Goal: Information Seeking & Learning: Learn about a topic

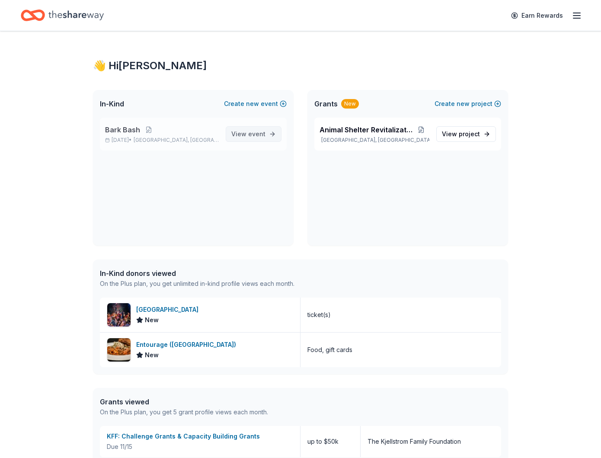
click at [247, 138] on span "View event" at bounding box center [249, 134] width 34 height 10
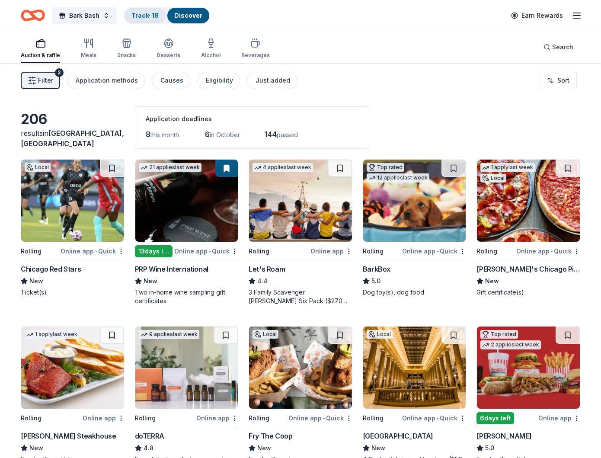
drag, startPoint x: 148, startPoint y: 16, endPoint x: 151, endPoint y: 20, distance: 5.2
click at [148, 16] on link "Track · 18" at bounding box center [145, 15] width 27 height 7
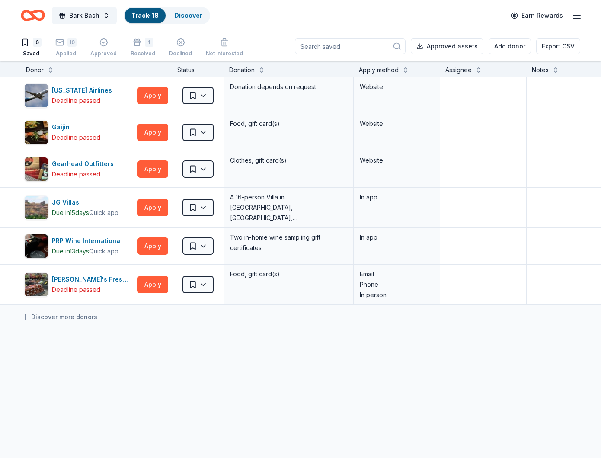
click at [70, 51] on div "Applied" at bounding box center [65, 53] width 21 height 7
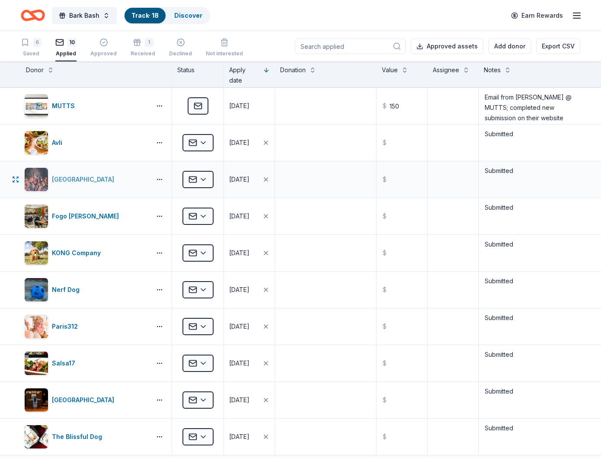
click at [98, 179] on div "[GEOGRAPHIC_DATA]" at bounding box center [85, 179] width 66 height 10
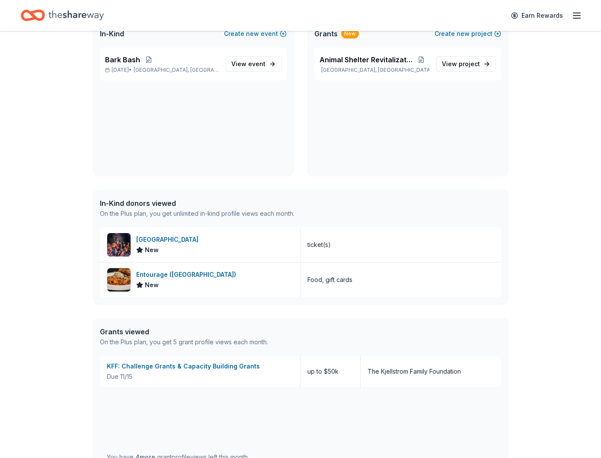
scroll to position [99, 0]
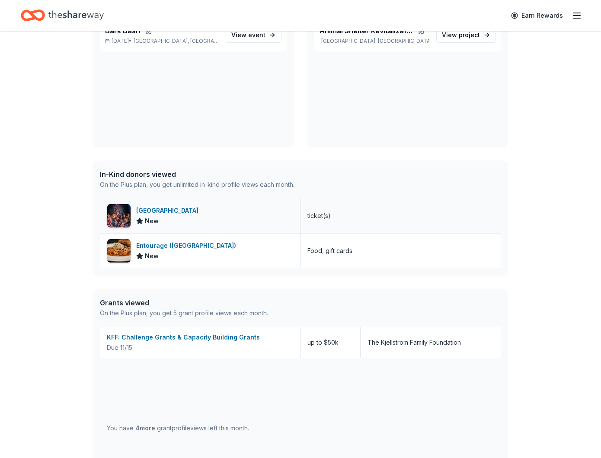
click at [178, 212] on div "[GEOGRAPHIC_DATA]" at bounding box center [169, 211] width 66 height 10
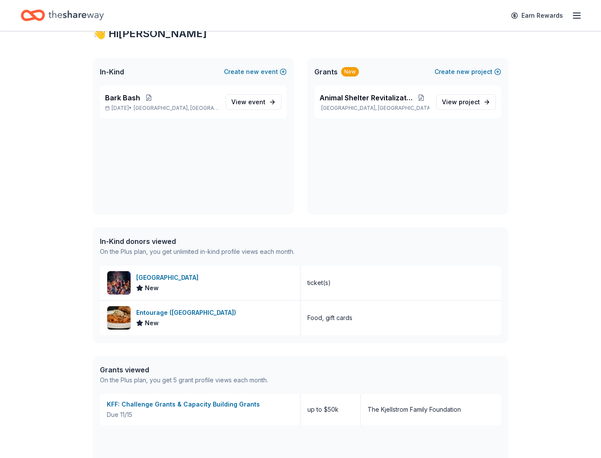
scroll to position [0, 0]
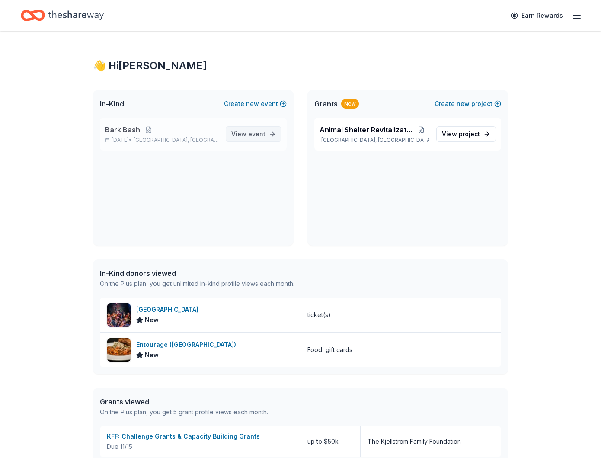
click at [252, 137] on span "event" at bounding box center [256, 133] width 17 height 7
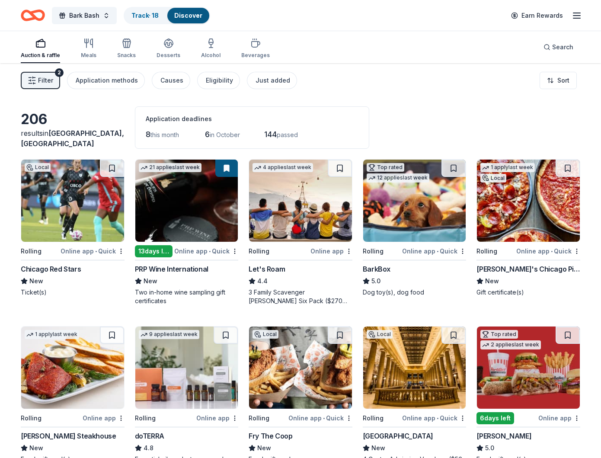
click at [49, 78] on span "Filter" at bounding box center [45, 80] width 15 height 10
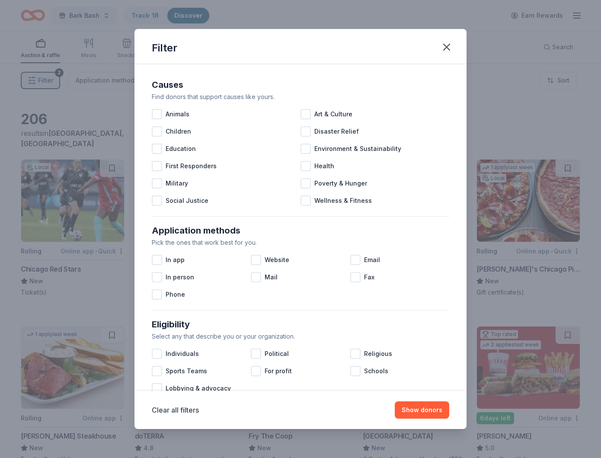
click at [56, 84] on div "Filter Causes Find donors that support causes like yours. Animals Art & Culture…" at bounding box center [300, 229] width 601 height 458
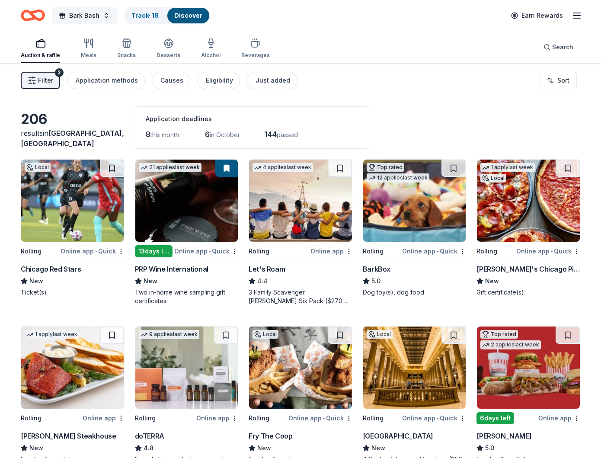
click at [107, 18] on button "Bark Bash" at bounding box center [84, 15] width 65 height 17
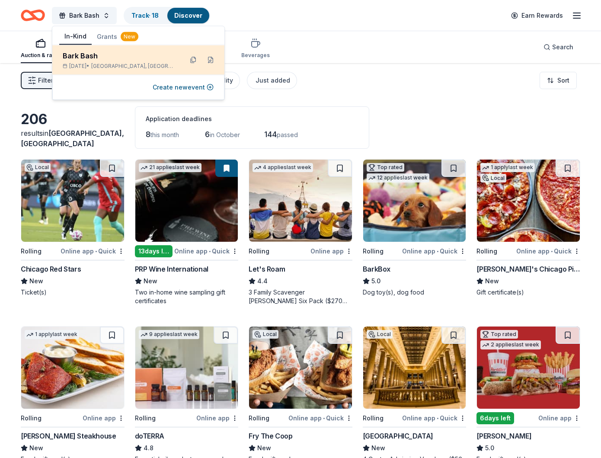
click at [136, 57] on div "Bark Bash" at bounding box center [119, 56] width 113 height 10
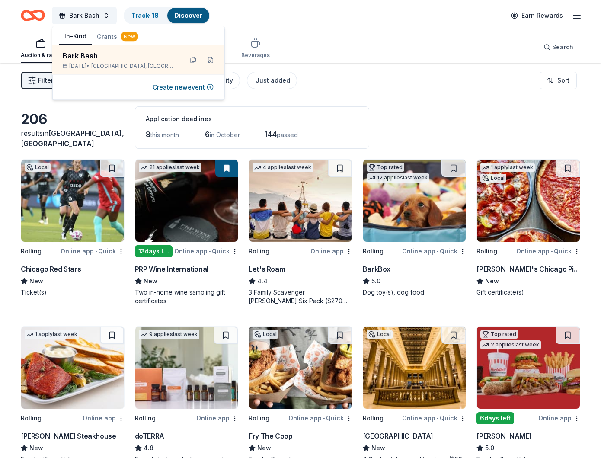
click at [35, 47] on icon "button" at bounding box center [40, 43] width 10 height 10
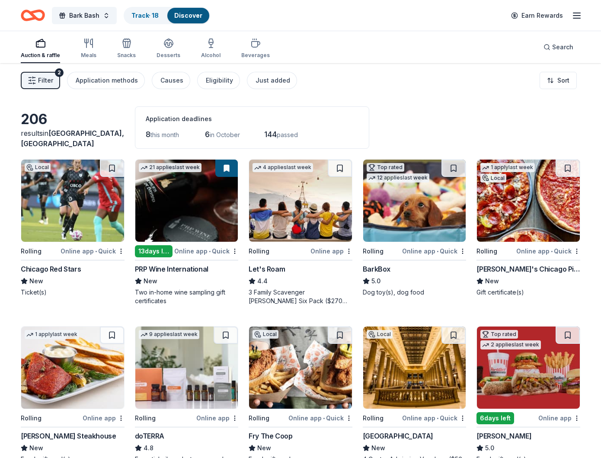
click at [38, 47] on rect "button" at bounding box center [40, 45] width 9 height 6
click at [136, 13] on link "Track · 18" at bounding box center [145, 15] width 27 height 7
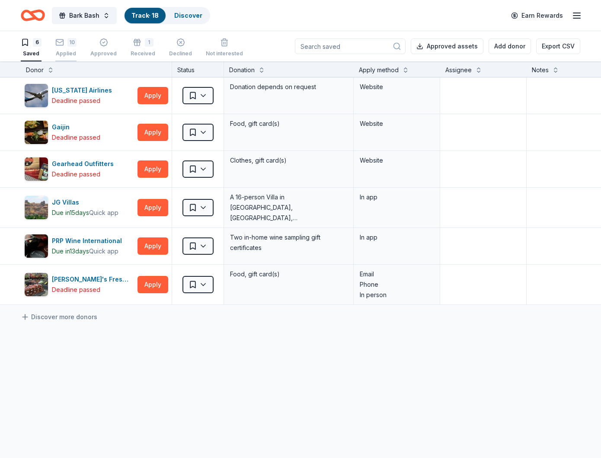
click at [74, 40] on div "10" at bounding box center [72, 42] width 9 height 9
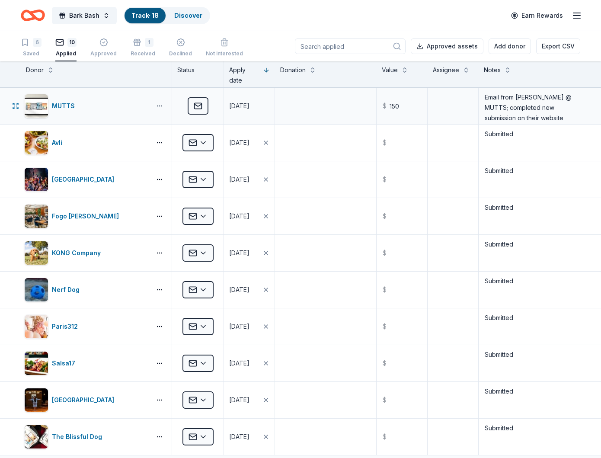
click at [163, 105] on button "button" at bounding box center [159, 106] width 17 height 7
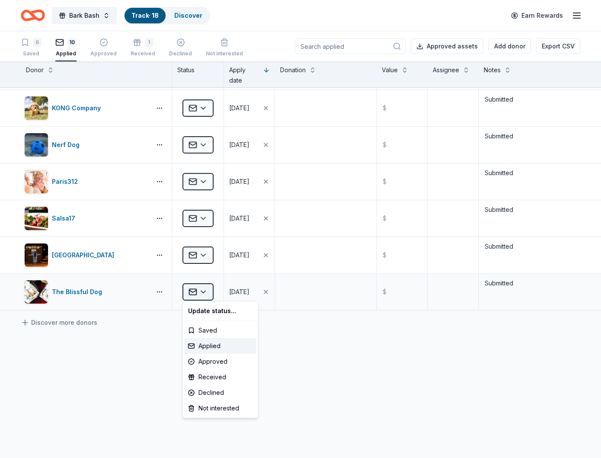
scroll to position [146, 0]
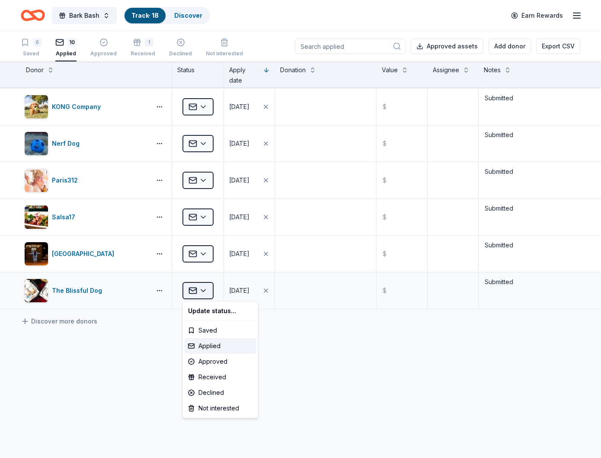
click at [207, 294] on html "Bark Bash Track · 18 Discover Earn Rewards 6 Saved 10 Applied Approved 1 Receiv…" at bounding box center [300, 229] width 601 height 458
click at [161, 289] on html "Bark Bash Track · 18 Discover Earn Rewards 6 Saved 10 Applied Approved 1 Receiv…" at bounding box center [300, 229] width 601 height 458
click at [161, 289] on button "button" at bounding box center [159, 290] width 17 height 7
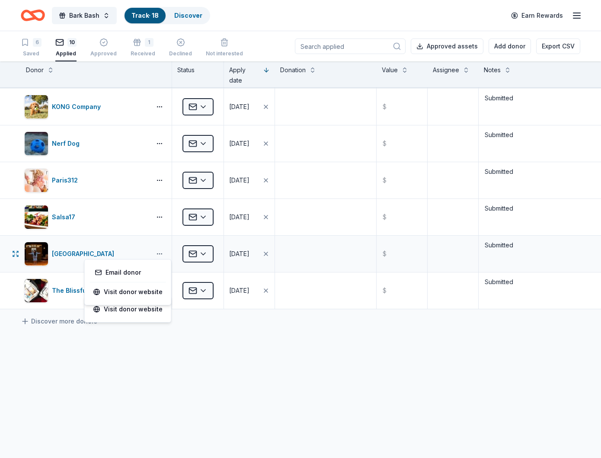
click at [161, 251] on button "button" at bounding box center [159, 254] width 17 height 7
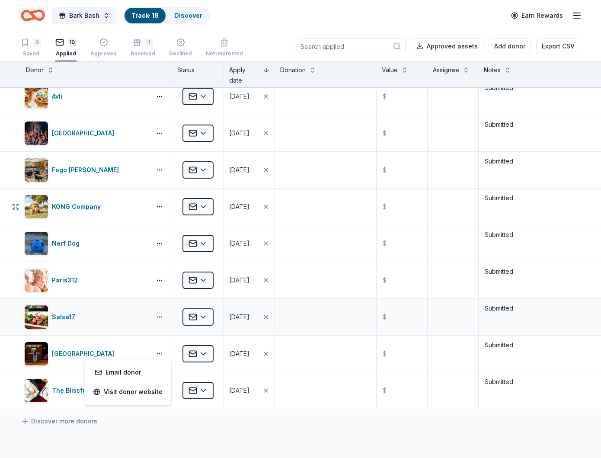
scroll to position [0, 0]
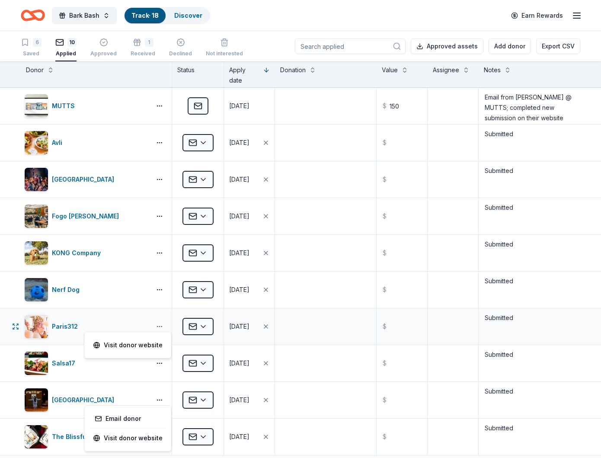
click at [158, 325] on button "button" at bounding box center [159, 326] width 17 height 7
click at [158, 215] on button "button" at bounding box center [159, 216] width 17 height 7
click at [162, 177] on button "button" at bounding box center [159, 179] width 17 height 7
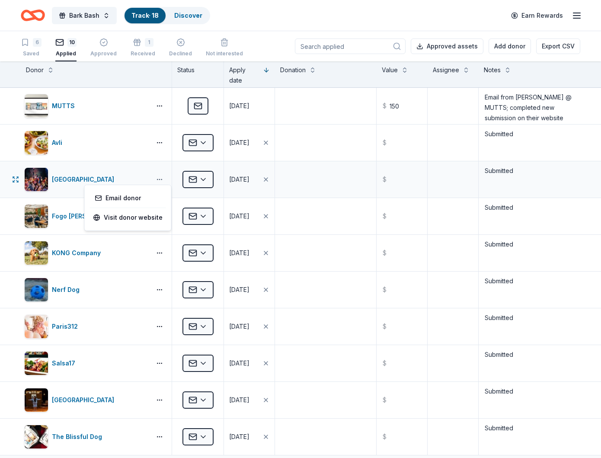
click at [162, 177] on button "button" at bounding box center [159, 179] width 17 height 7
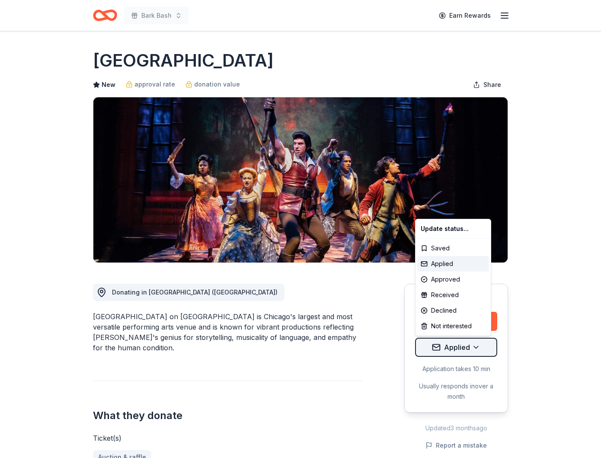
click at [480, 353] on html "Bark Bash Earn Rewards Deadline passed Share Chicago Shakespeare Theater New ap…" at bounding box center [300, 229] width 601 height 458
drag, startPoint x: 40, startPoint y: 69, endPoint x: 46, endPoint y: 56, distance: 14.7
click at [41, 69] on html "Bark Bash Earn Rewards Deadline passed Share Chicago Shakespeare Theater New ap…" at bounding box center [300, 229] width 601 height 458
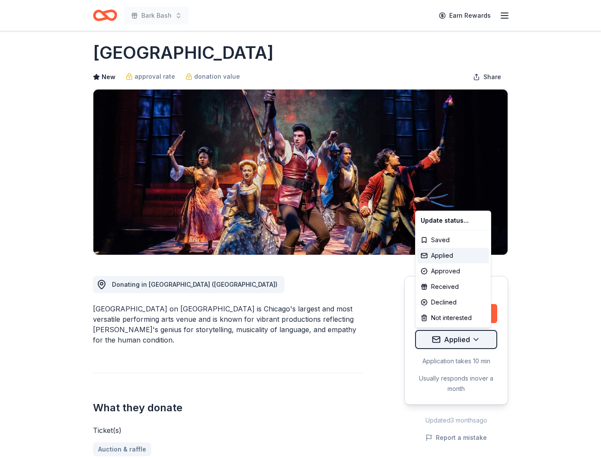
scroll to position [8, 0]
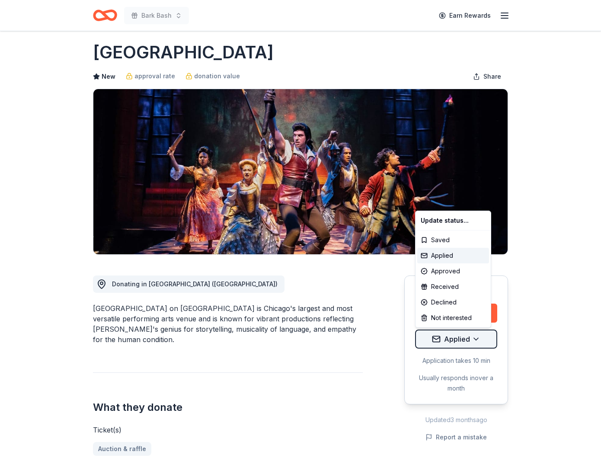
click at [481, 336] on html "Bark Bash Earn Rewards Deadline passed Share Chicago Shakespeare Theater New ap…" at bounding box center [300, 221] width 601 height 458
